Goal: Find specific page/section

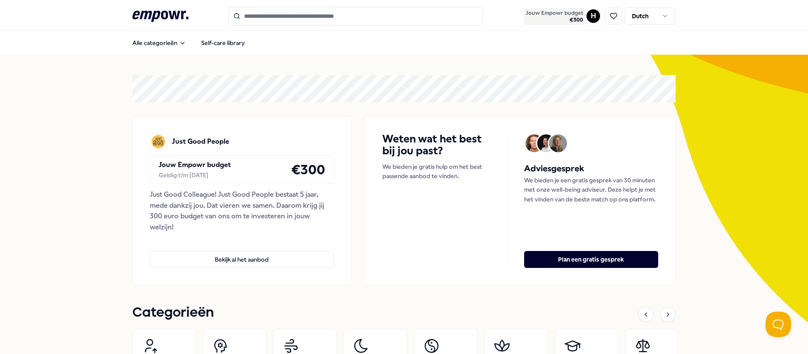
click at [561, 10] on span "Jouw Empowr budget" at bounding box center [554, 13] width 57 height 7
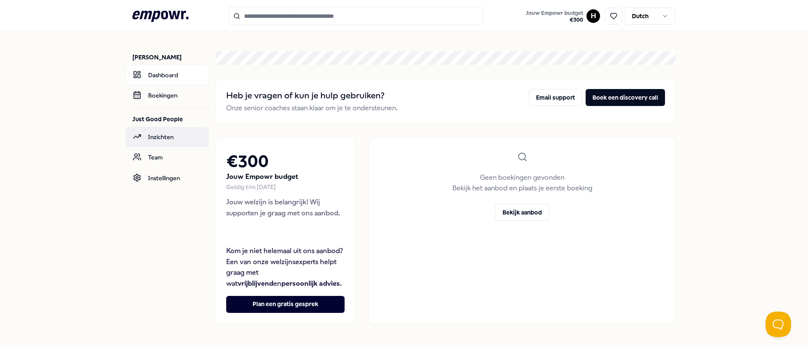
click at [154, 144] on link "Inzichten" at bounding box center [167, 137] width 83 height 20
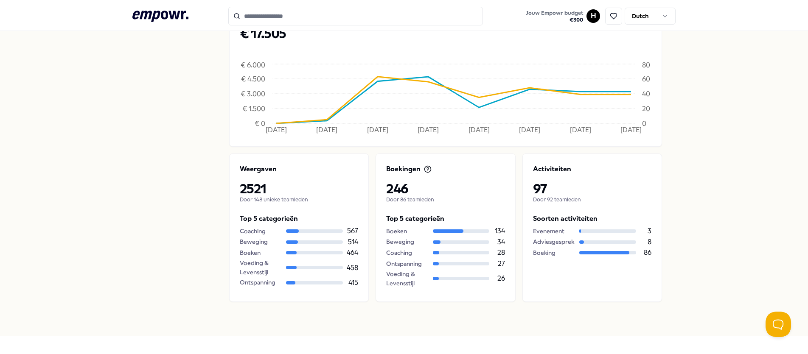
scroll to position [304, 0]
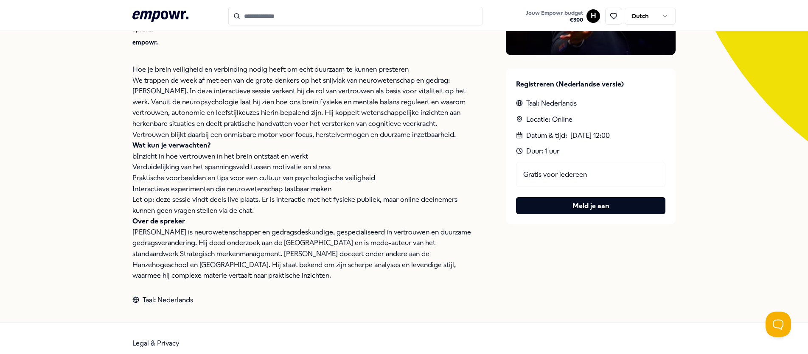
scroll to position [191, 0]
